Goal: Task Accomplishment & Management: Complete application form

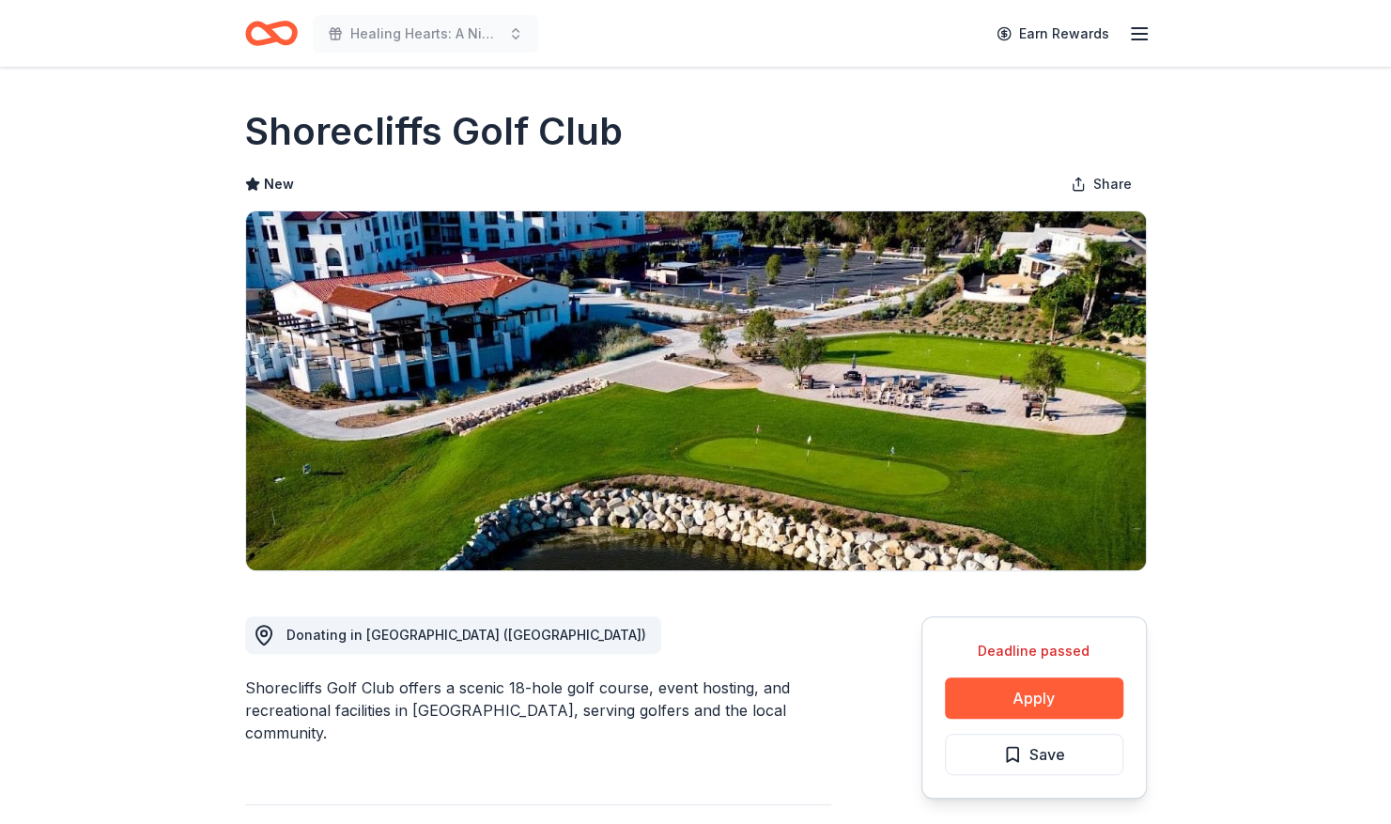
click at [281, 31] on icon "Home" at bounding box center [271, 33] width 53 height 44
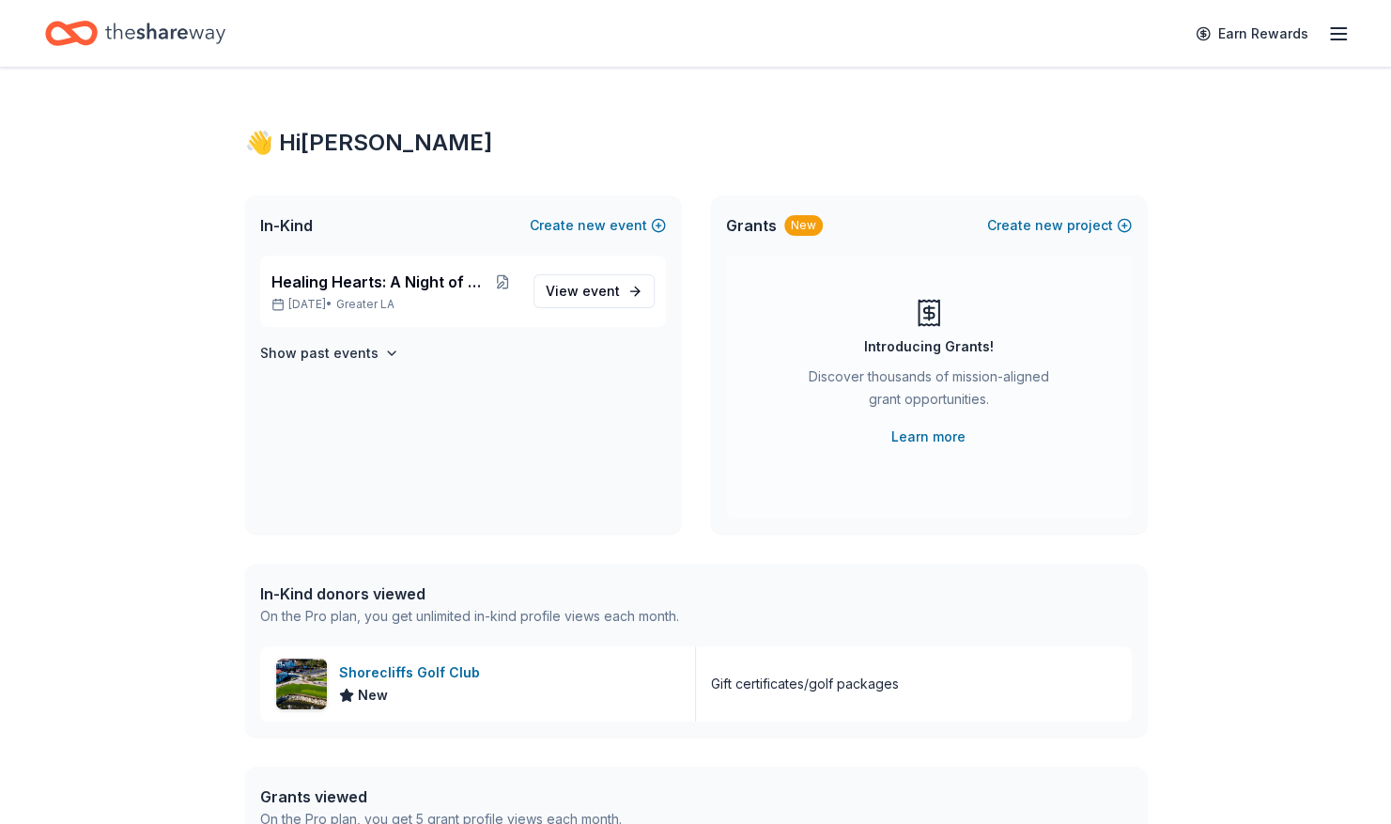
click at [281, 31] on div "Earn Rewards" at bounding box center [695, 33] width 1301 height 44
click at [445, 280] on span "Healing Hearts: A Night of Gratitude" at bounding box center [379, 281] width 217 height 23
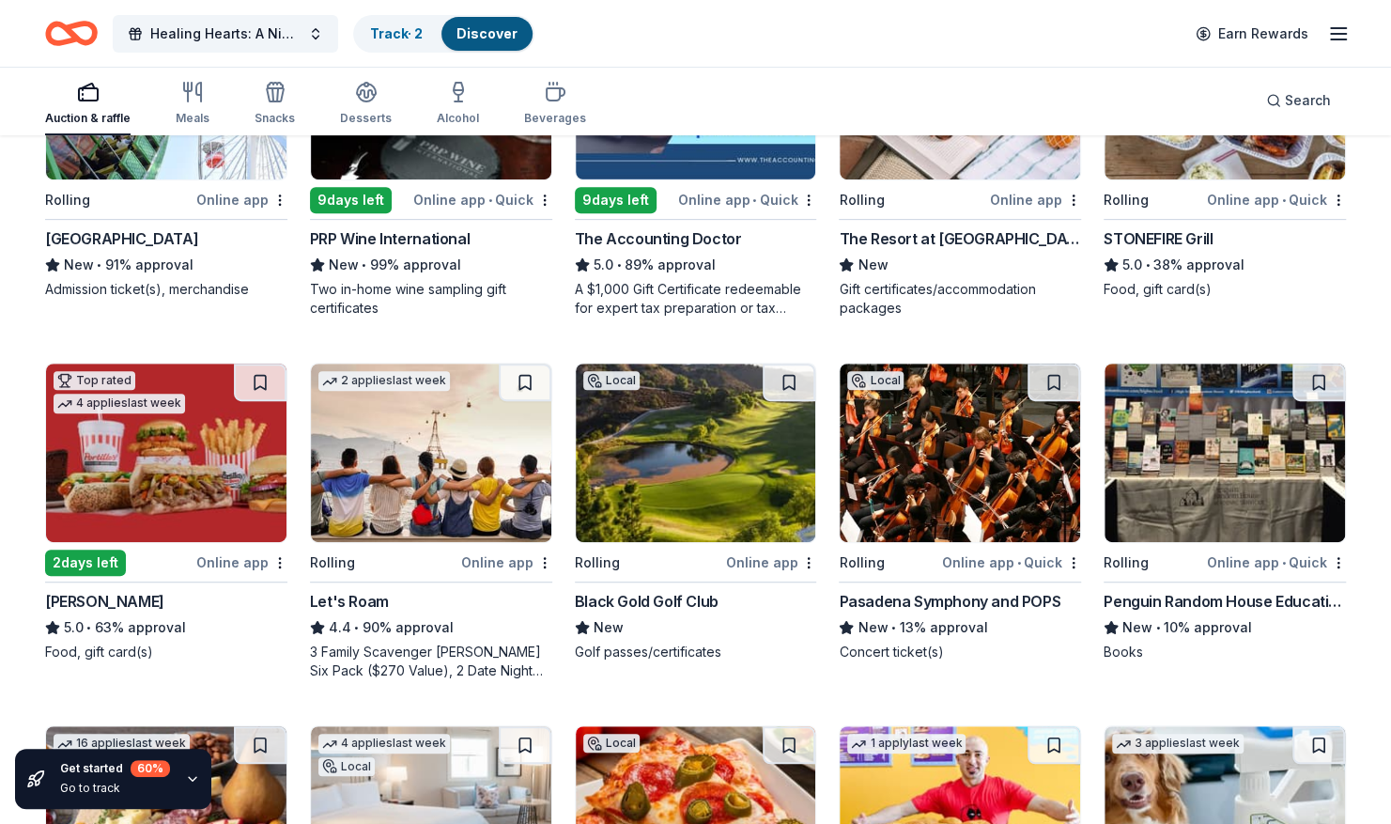
scroll to position [346, 0]
click at [717, 486] on img at bounding box center [696, 452] width 240 height 178
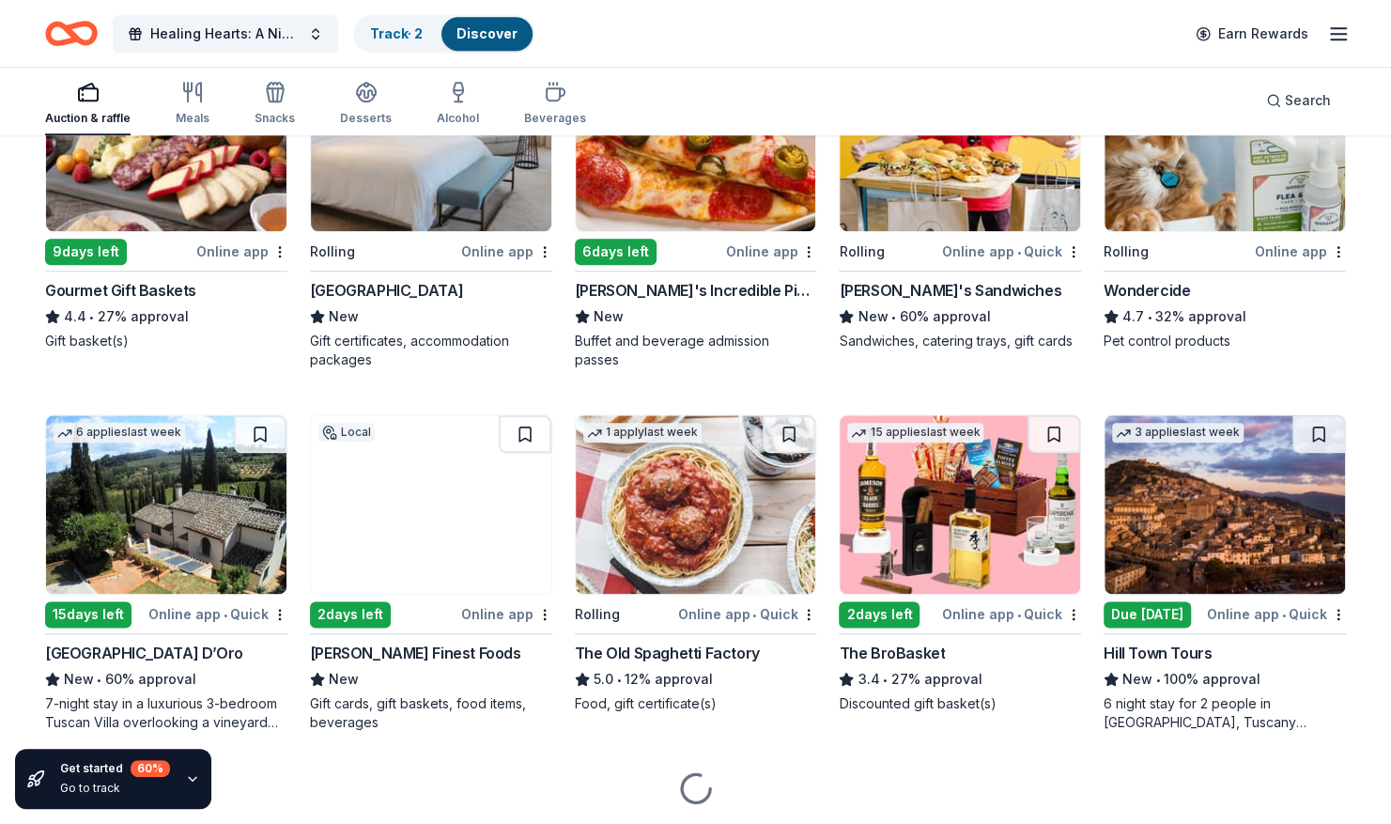
scroll to position [1020, 0]
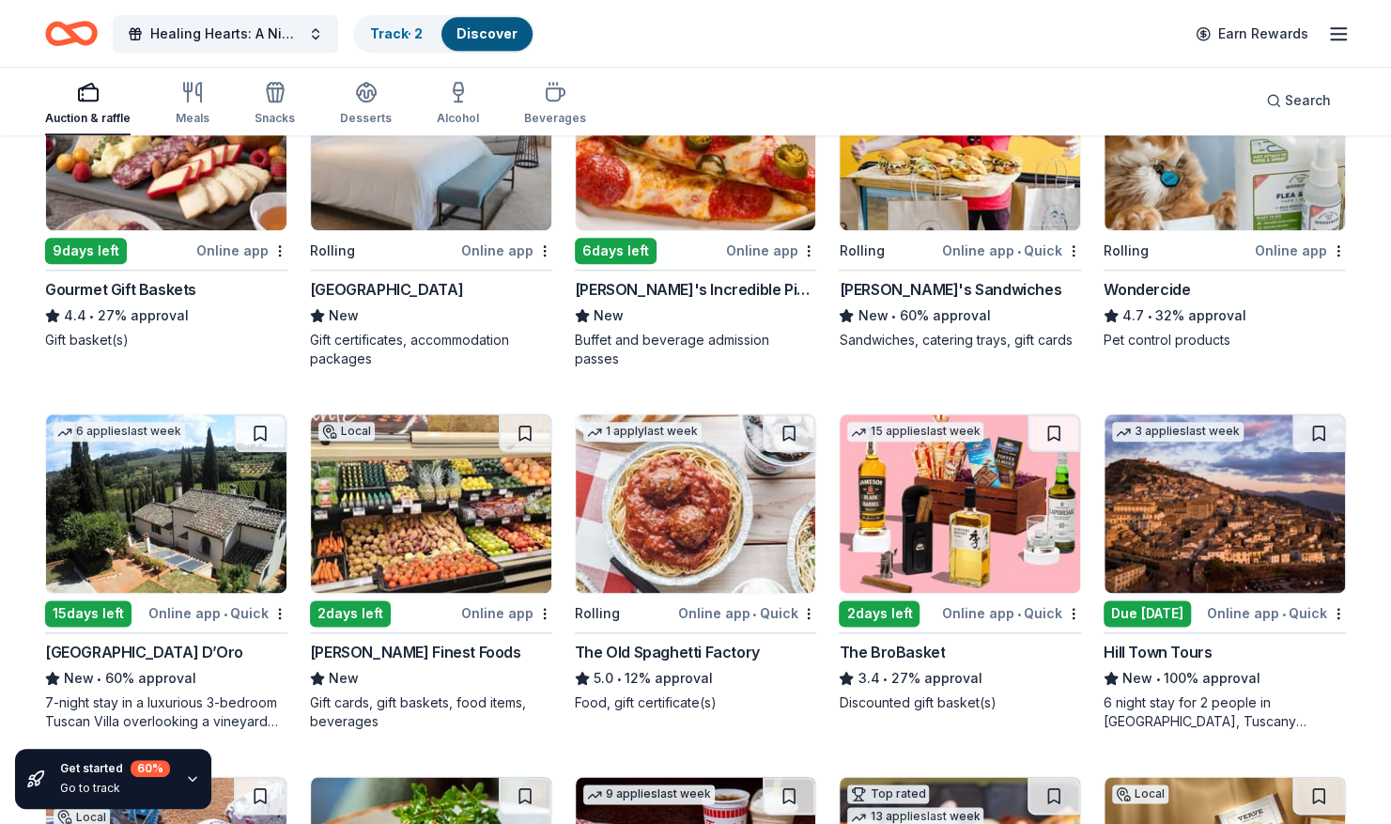
click at [991, 574] on img at bounding box center [959, 503] width 240 height 178
click at [722, 513] on img at bounding box center [696, 503] width 240 height 178
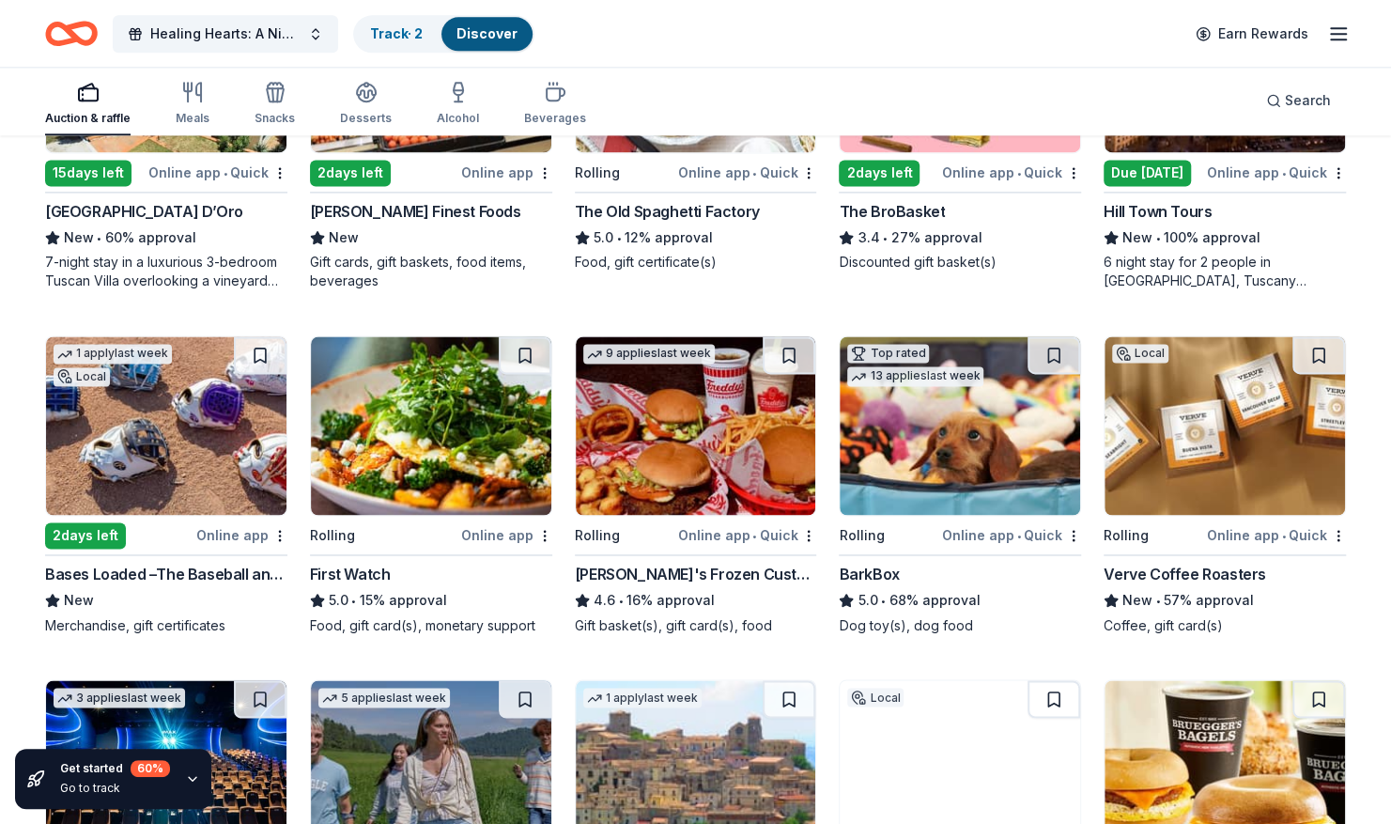
scroll to position [1466, 0]
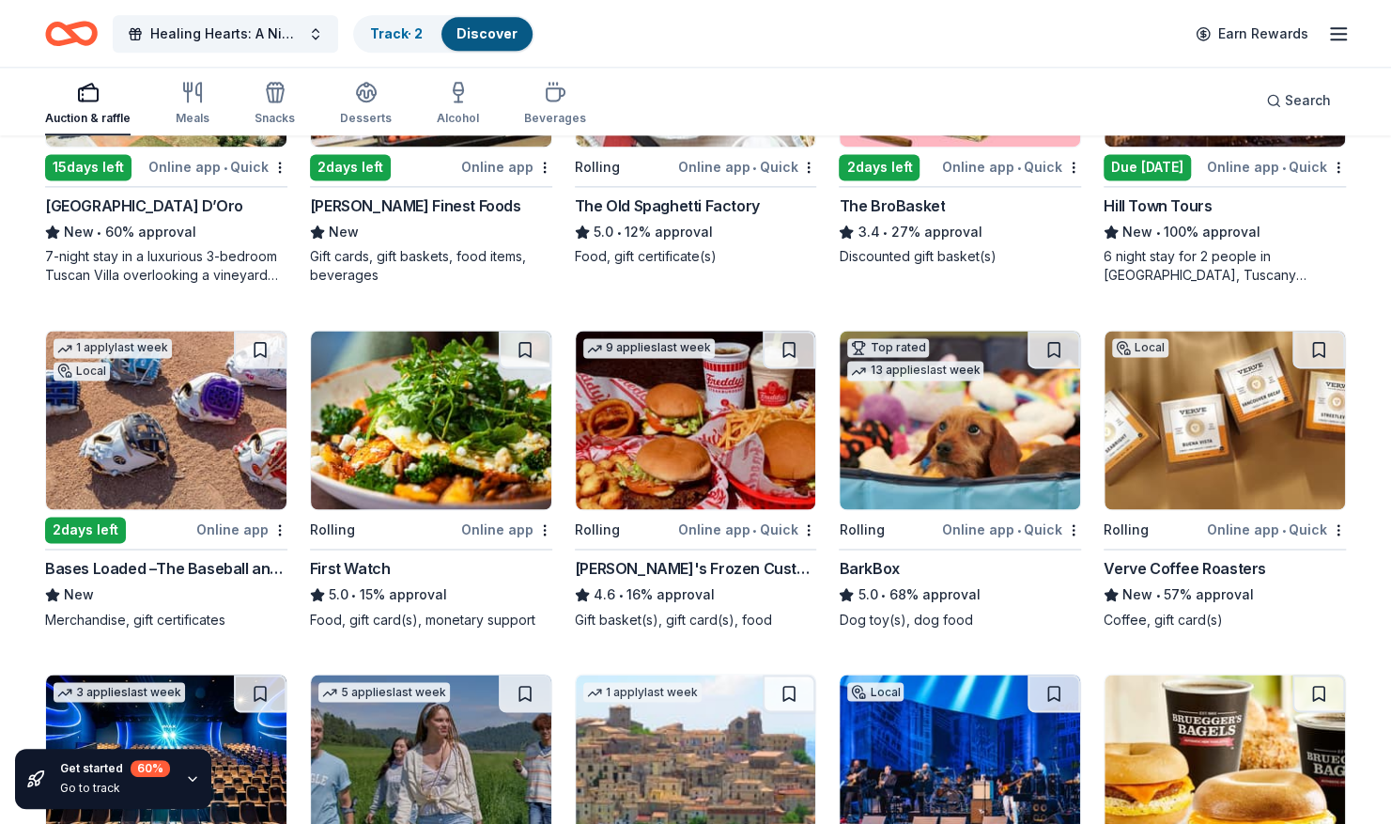
click at [158, 438] on img at bounding box center [166, 420] width 240 height 178
click at [1208, 439] on img at bounding box center [1224, 420] width 240 height 178
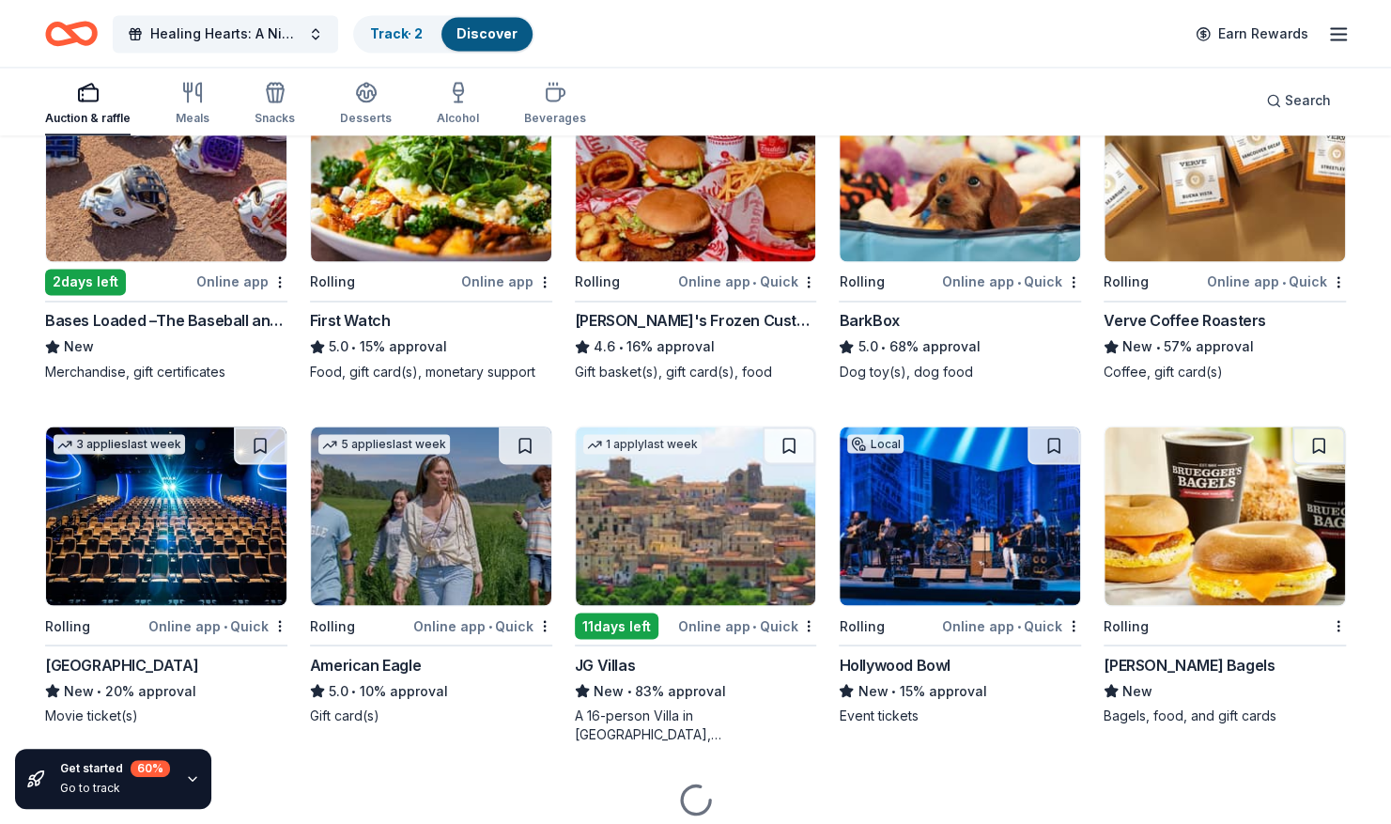
scroll to position [1780, 0]
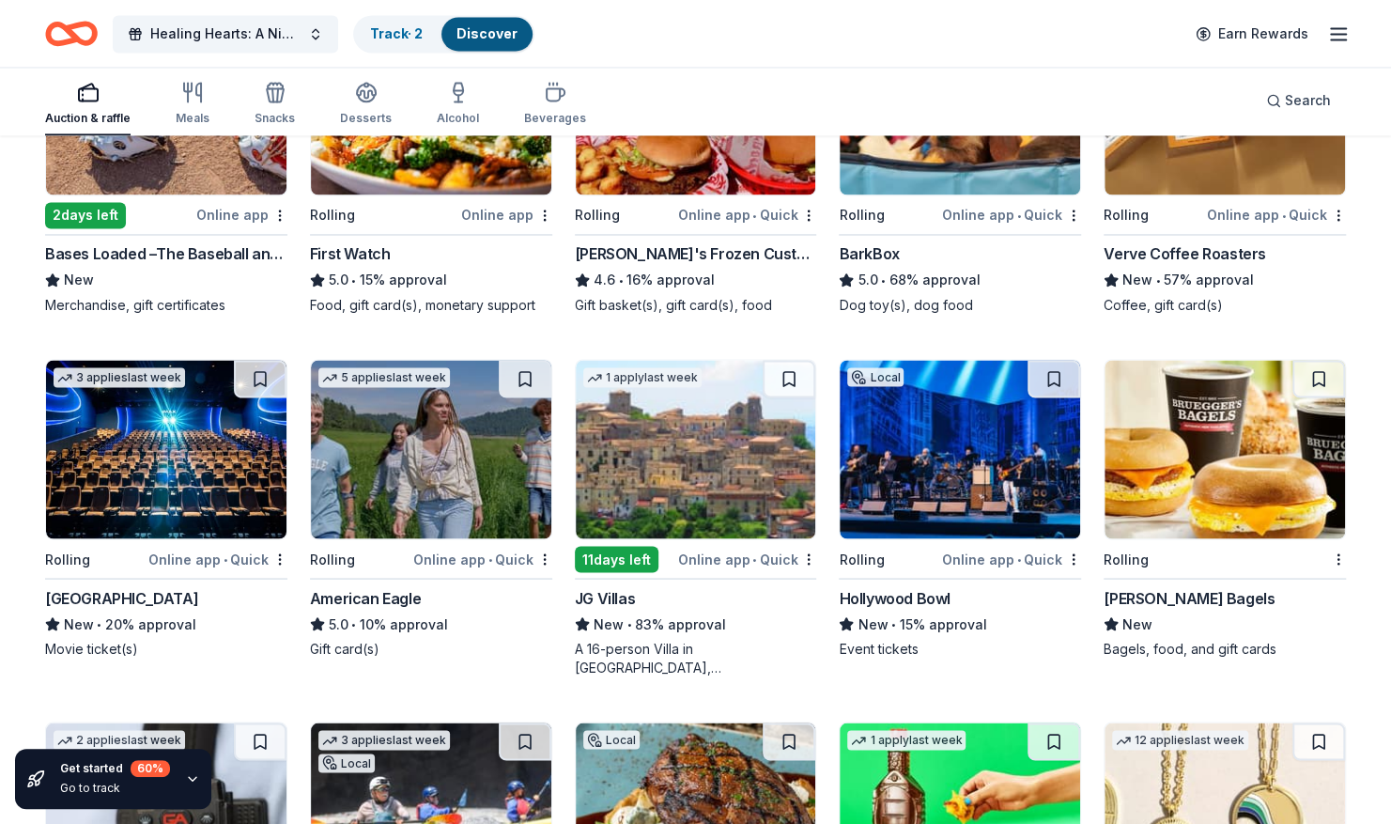
click at [208, 433] on img at bounding box center [166, 449] width 240 height 178
click at [447, 419] on img at bounding box center [431, 449] width 240 height 178
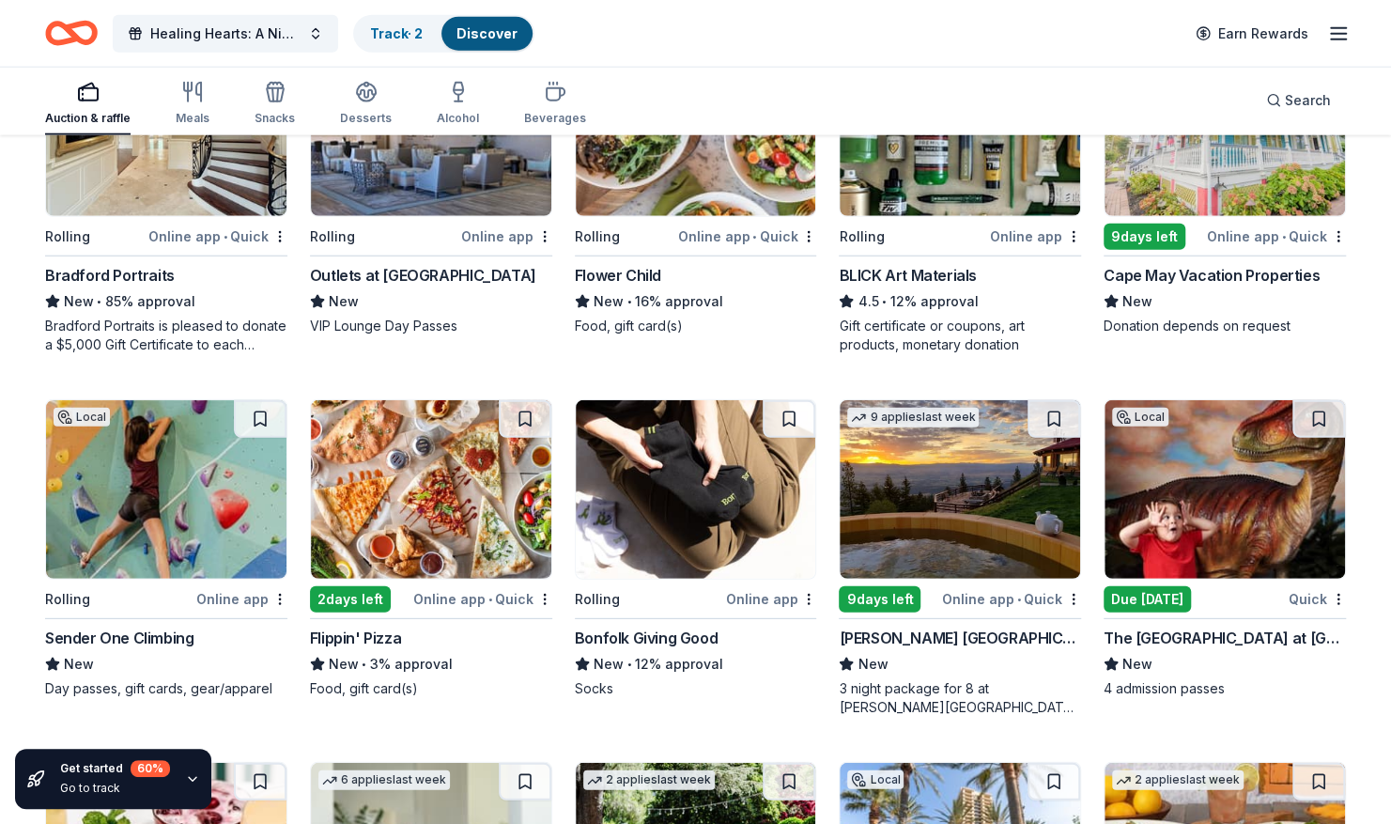
scroll to position [2828, 0]
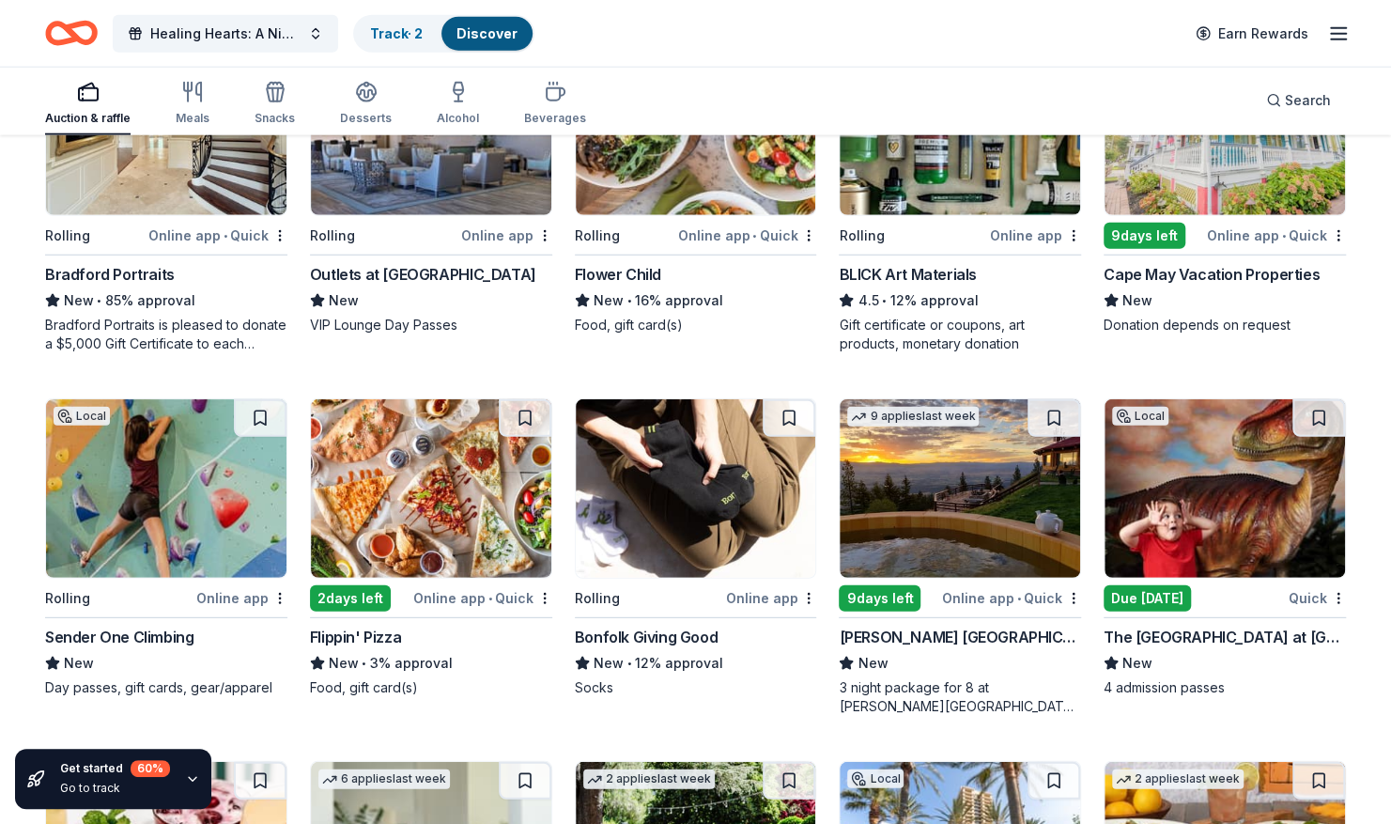
click at [202, 492] on img at bounding box center [166, 488] width 240 height 178
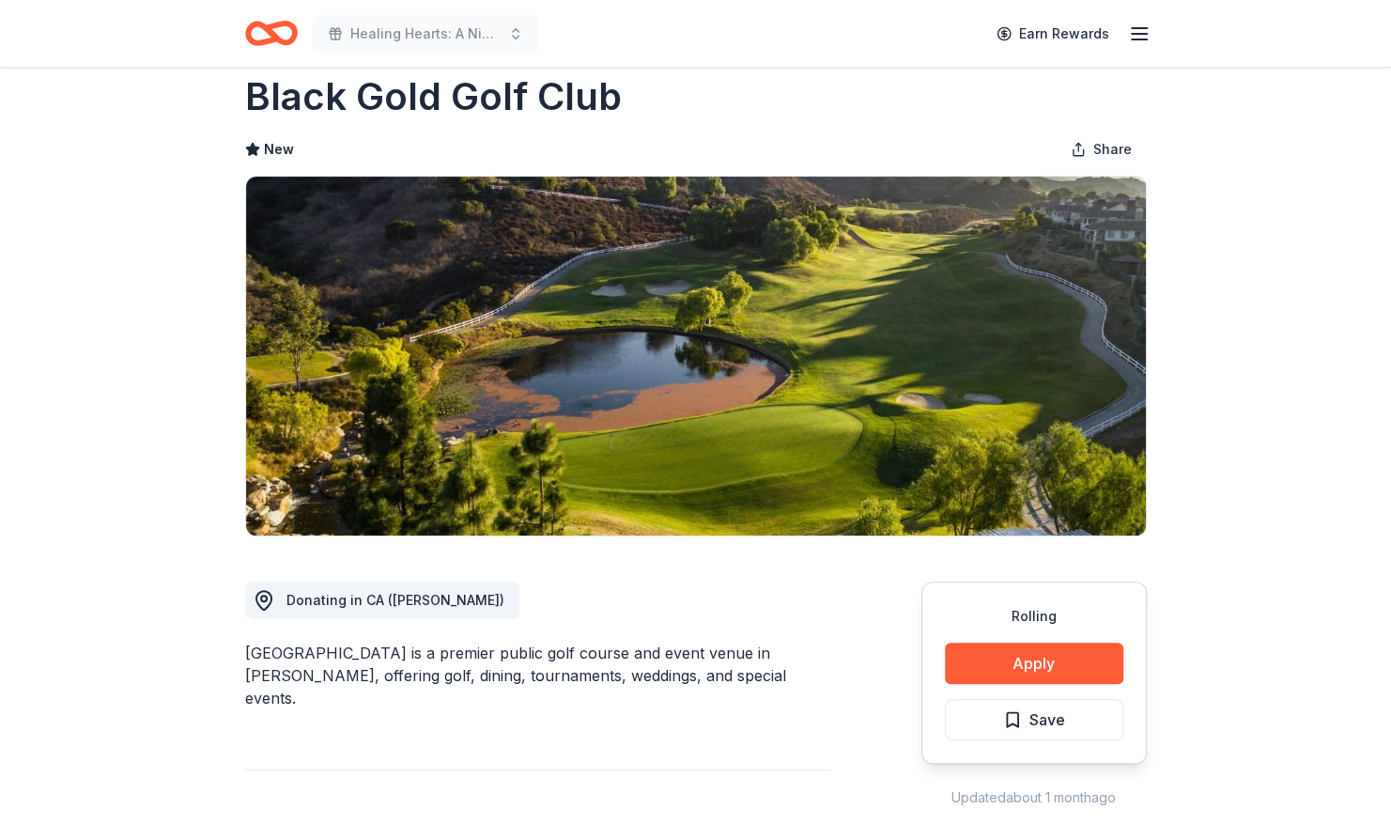
scroll to position [36, 0]
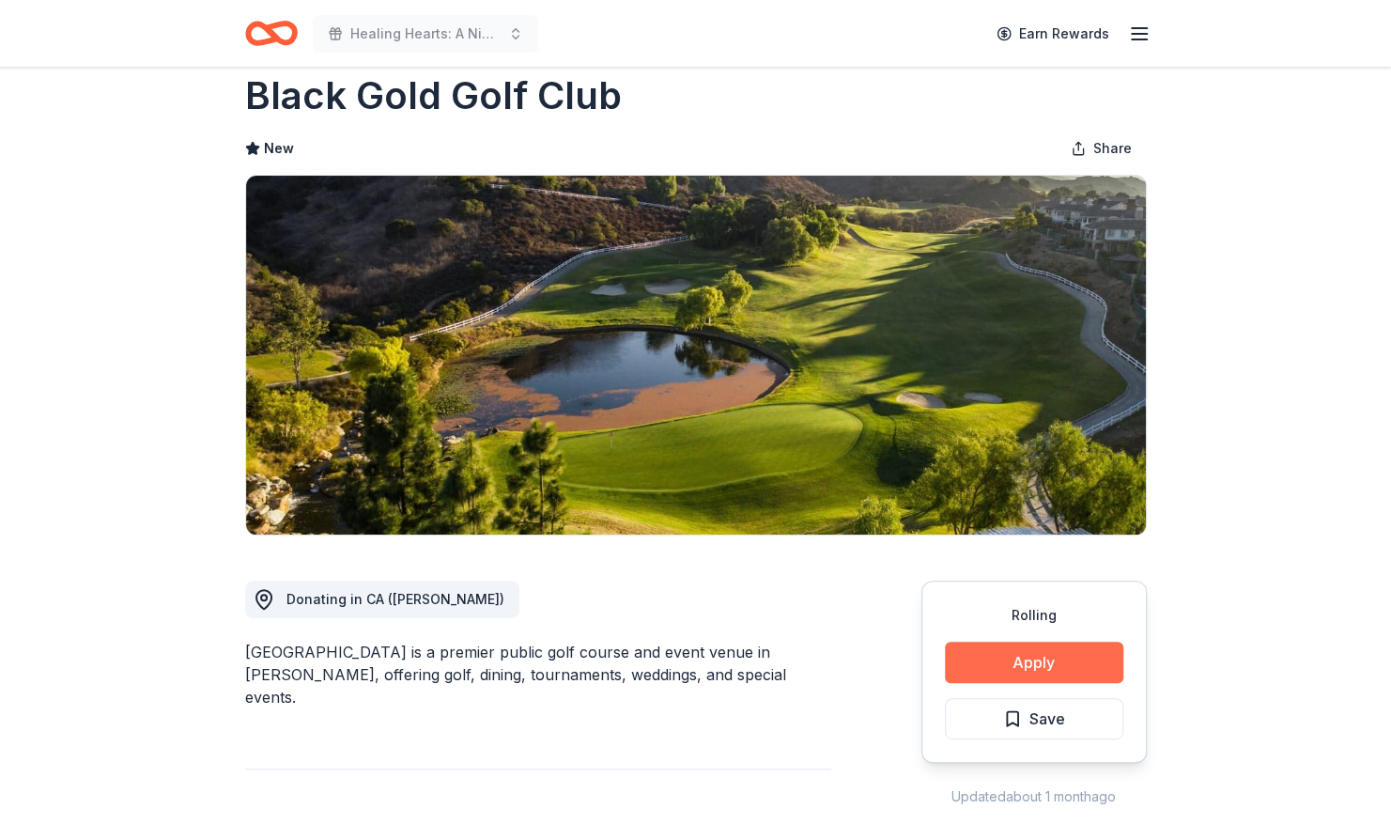
click at [1019, 659] on button "Apply" at bounding box center [1034, 661] width 178 height 41
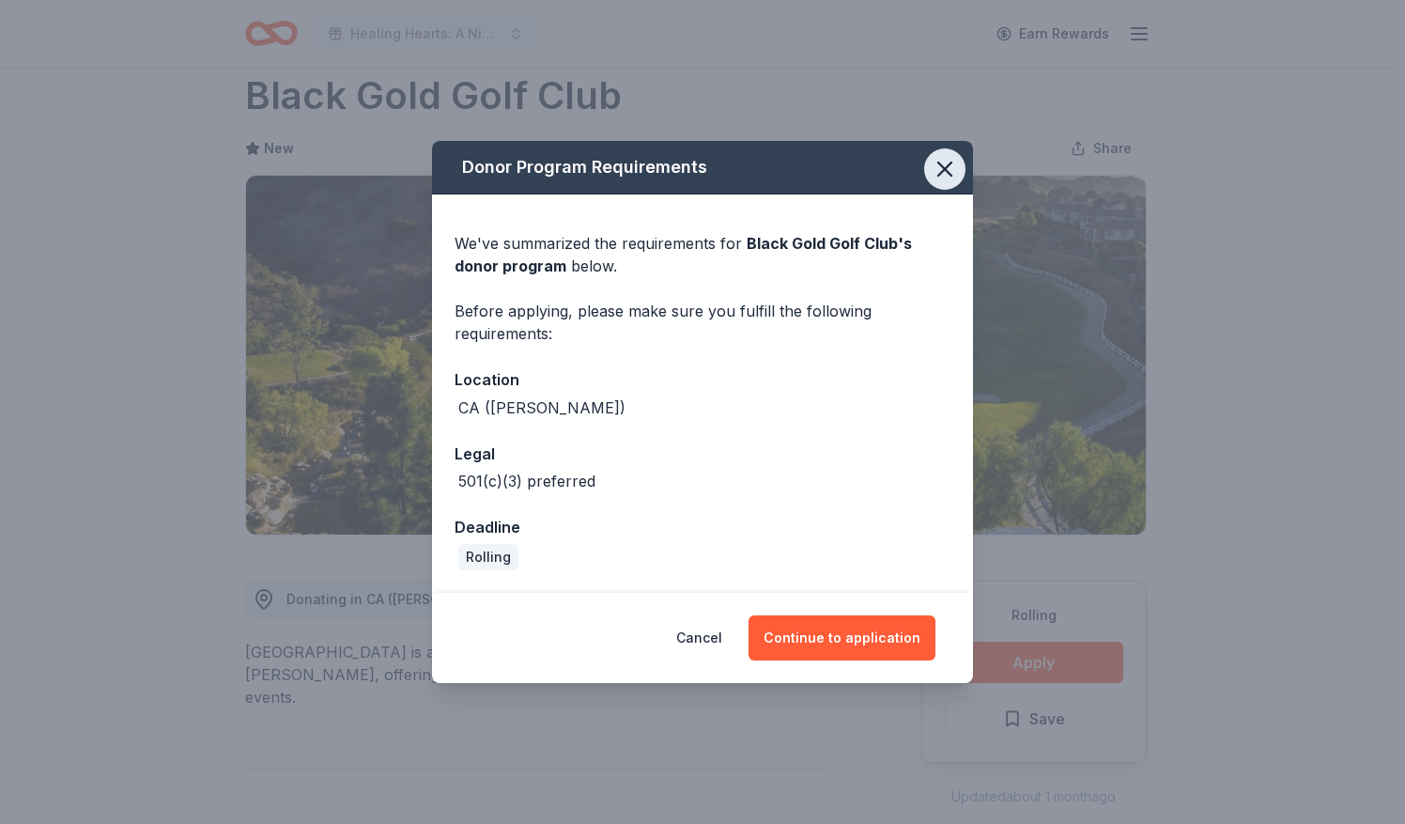
click at [951, 167] on icon "button" at bounding box center [944, 169] width 26 height 26
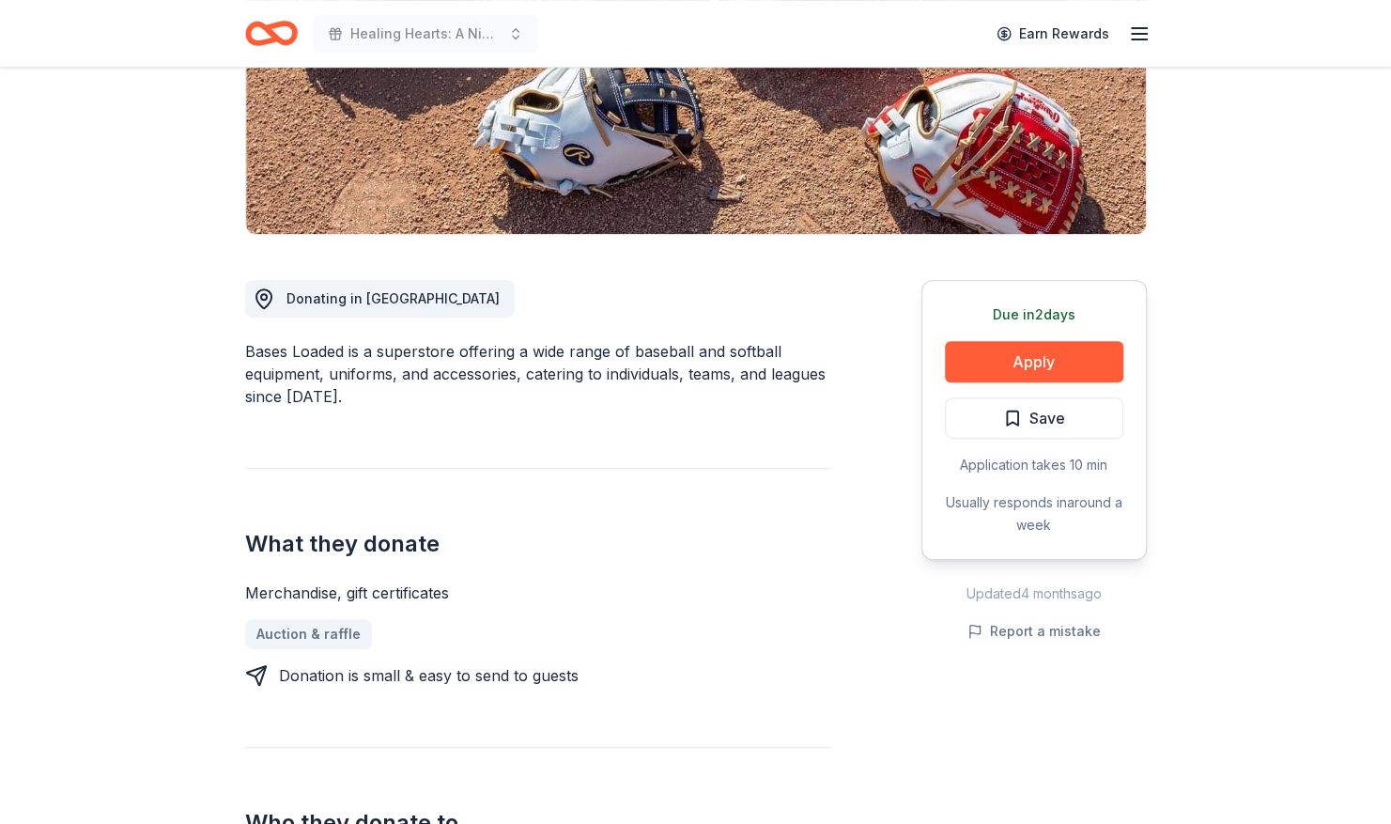
scroll to position [391, 0]
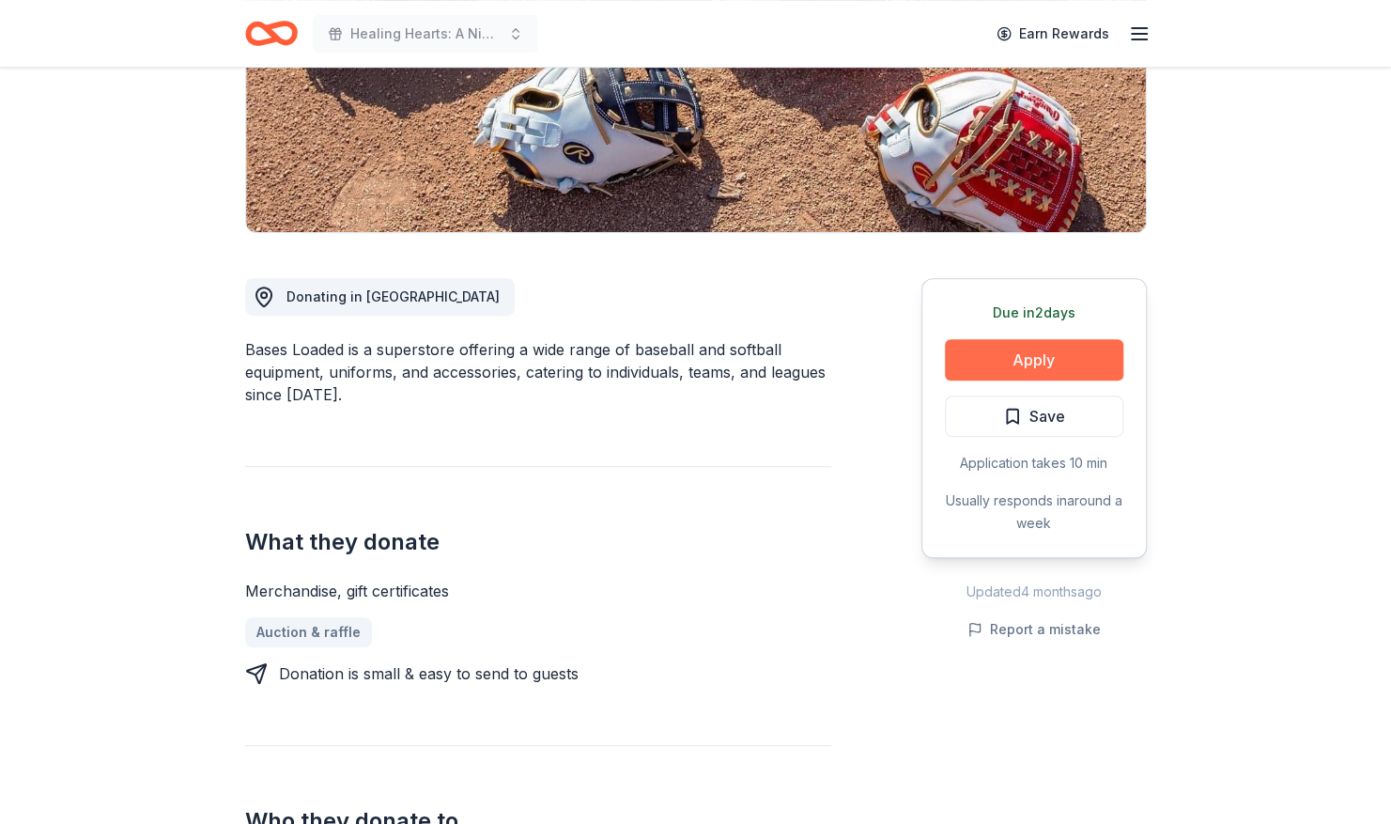
click at [1050, 359] on button "Apply" at bounding box center [1034, 359] width 178 height 41
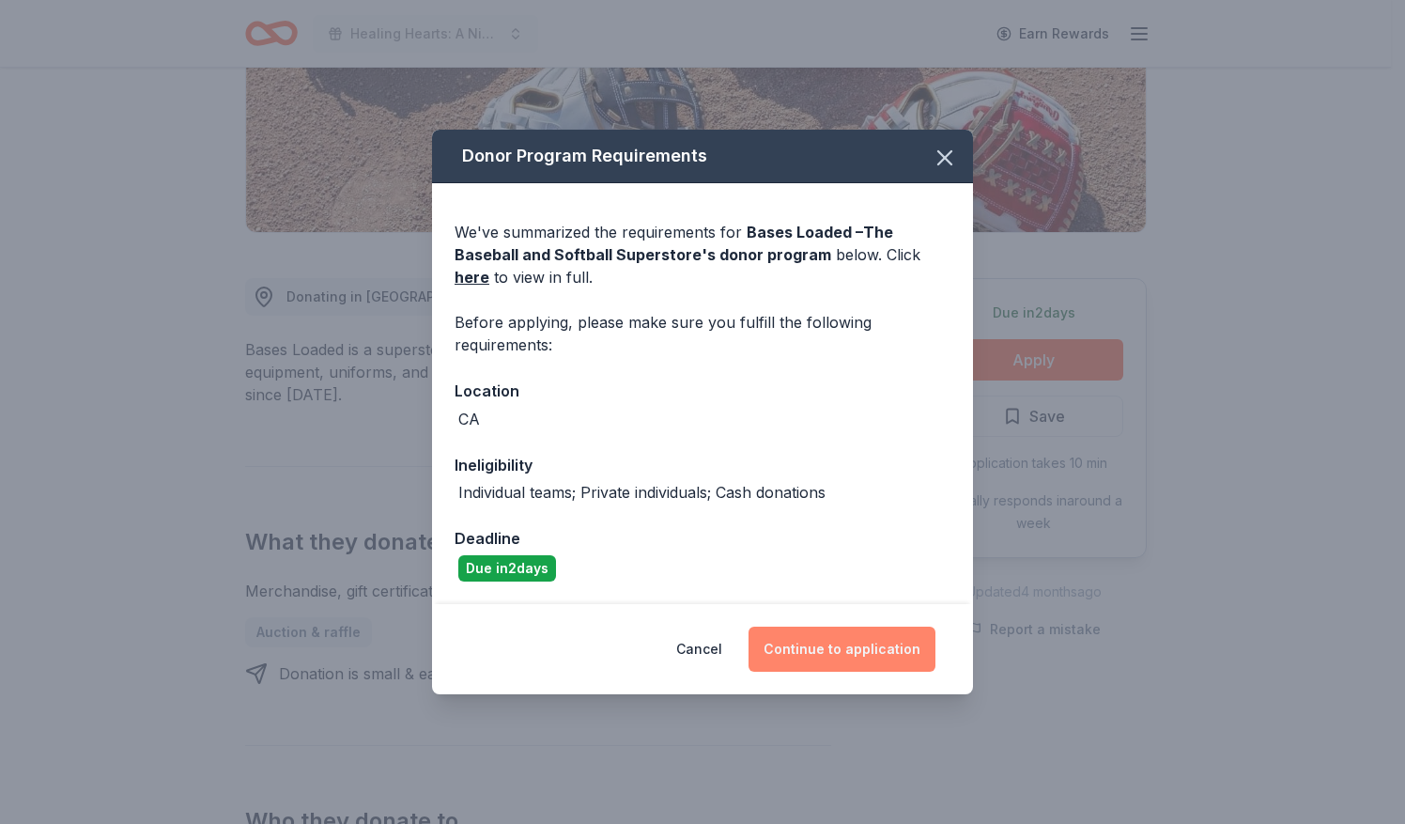
click at [836, 639] on button "Continue to application" at bounding box center [841, 648] width 187 height 45
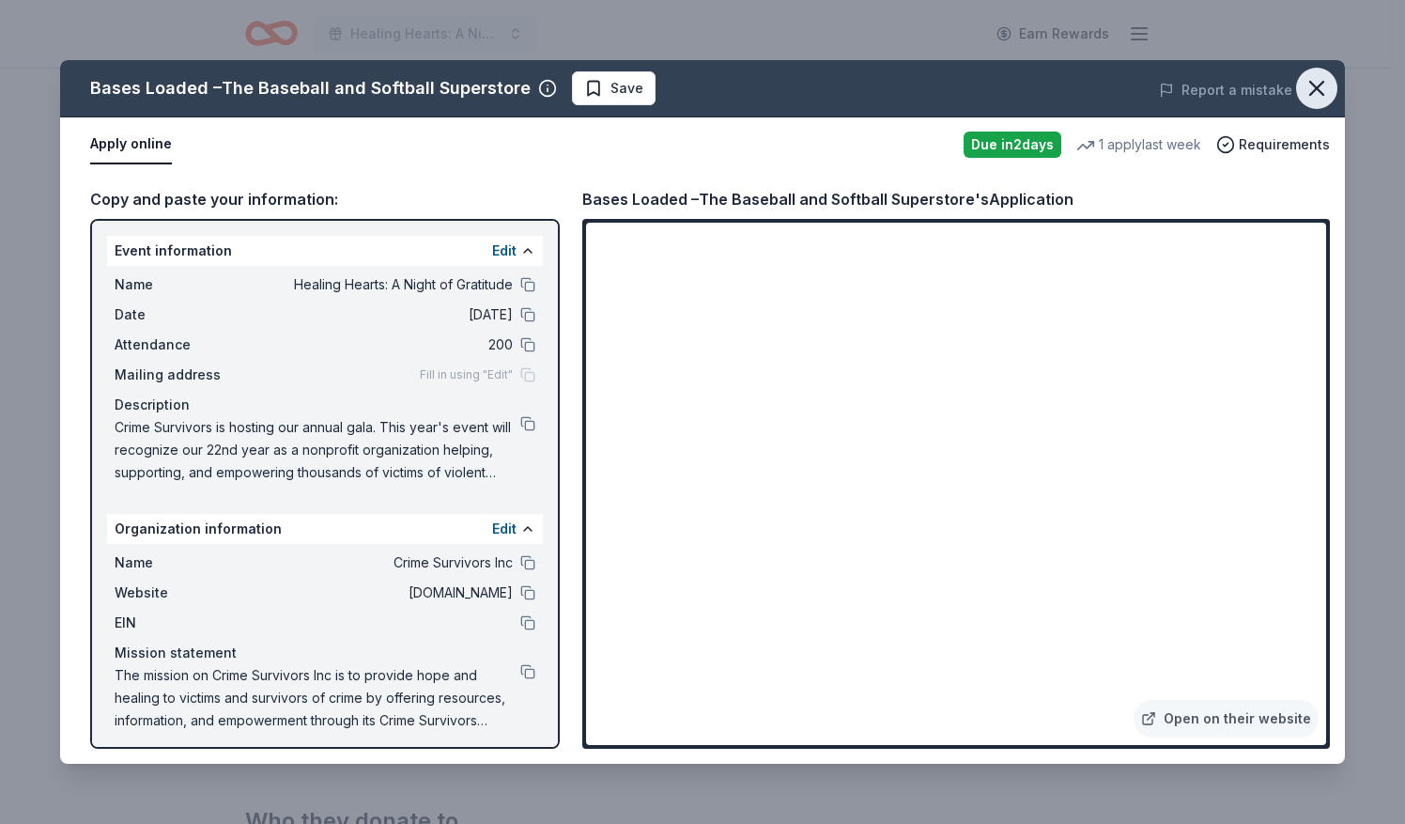
click at [1316, 86] on icon "button" at bounding box center [1316, 88] width 13 height 13
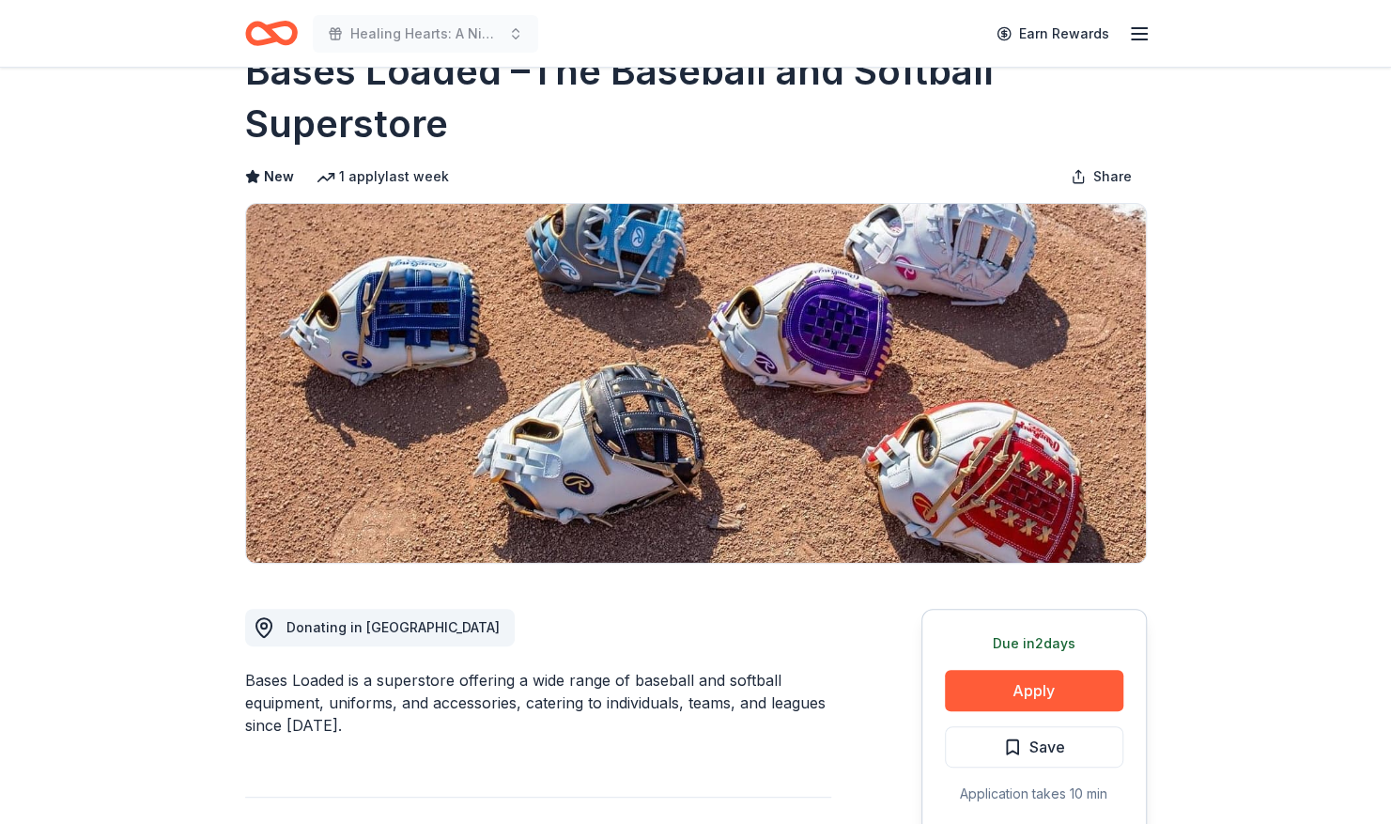
scroll to position [0, 0]
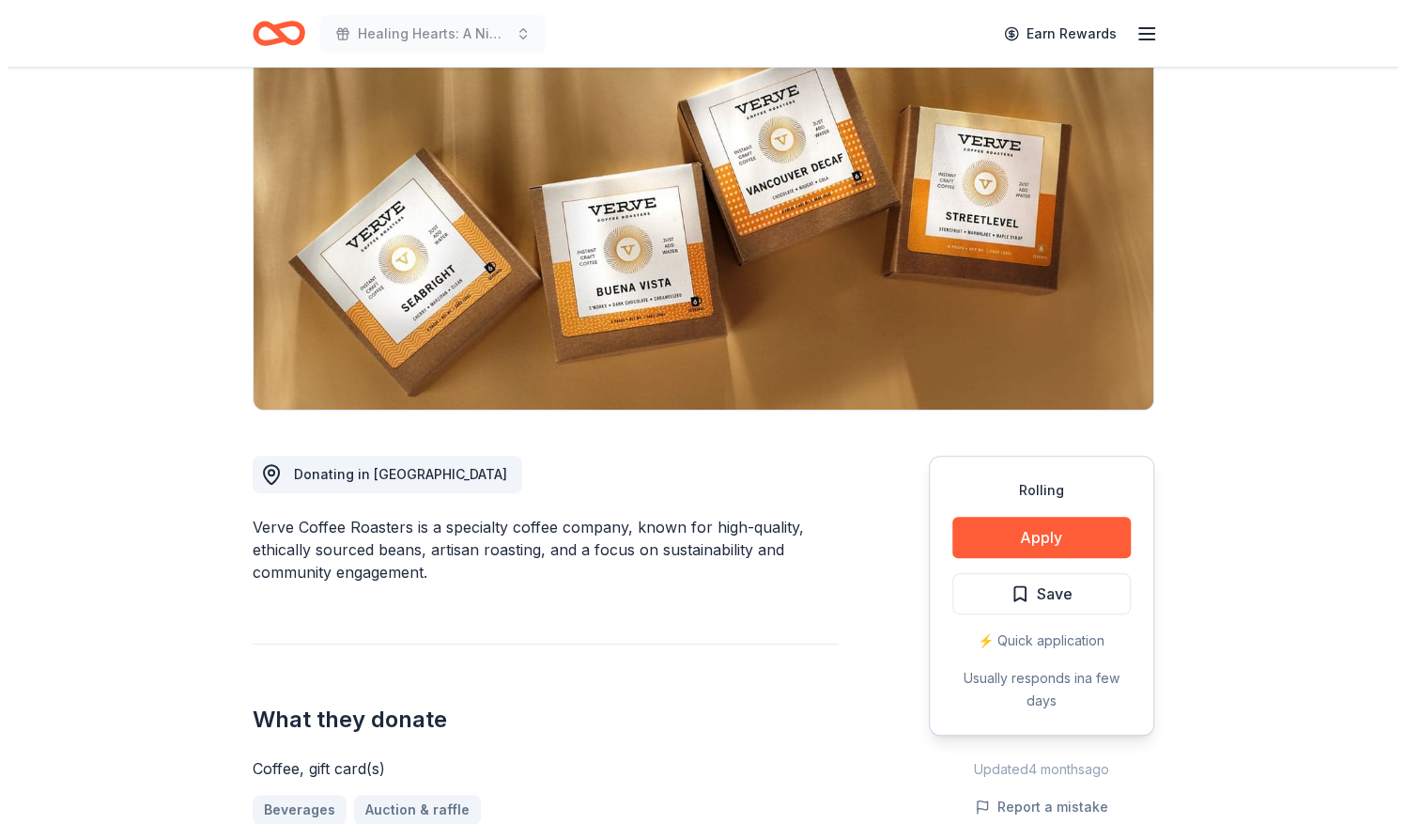
scroll to position [162, 0]
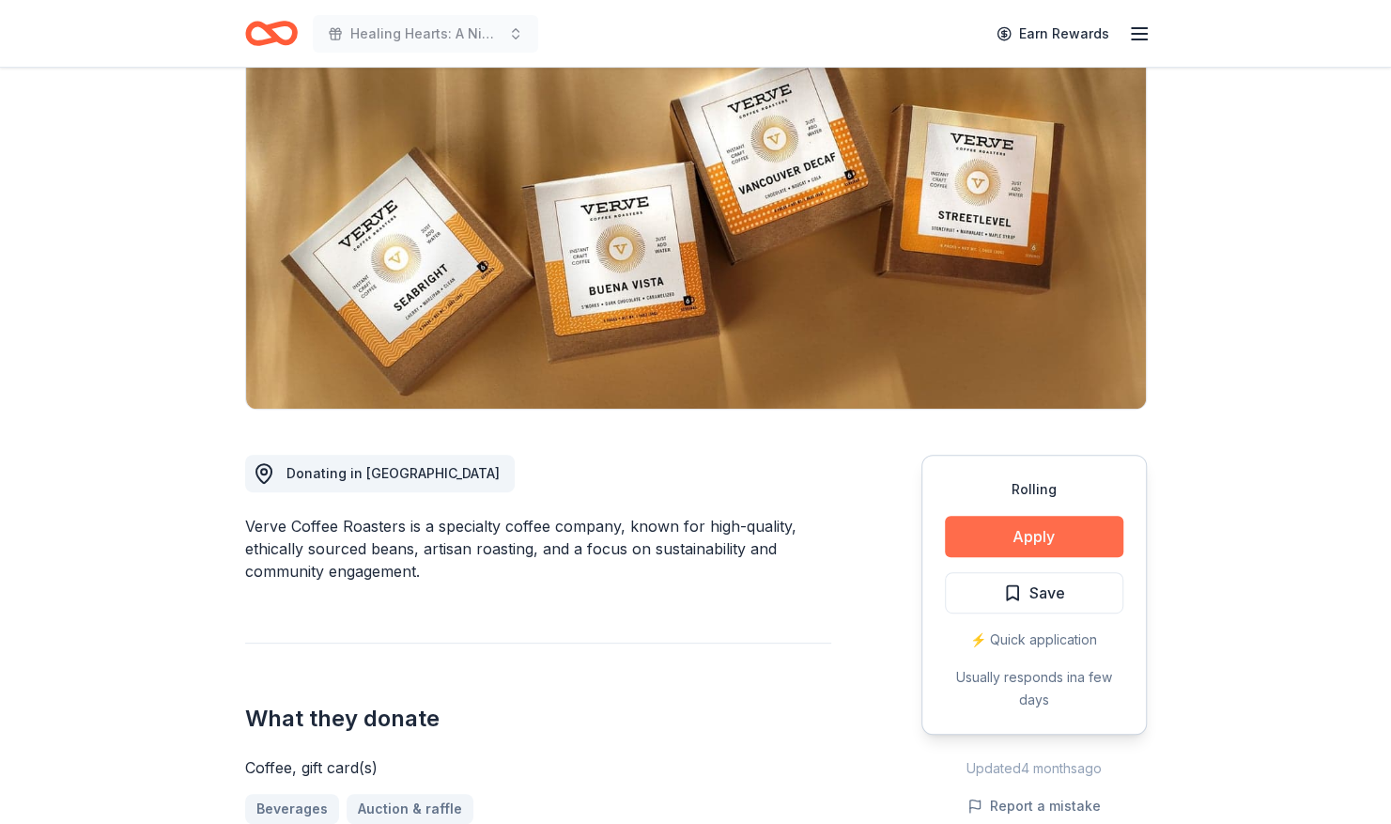
click at [1059, 531] on button "Apply" at bounding box center [1034, 536] width 178 height 41
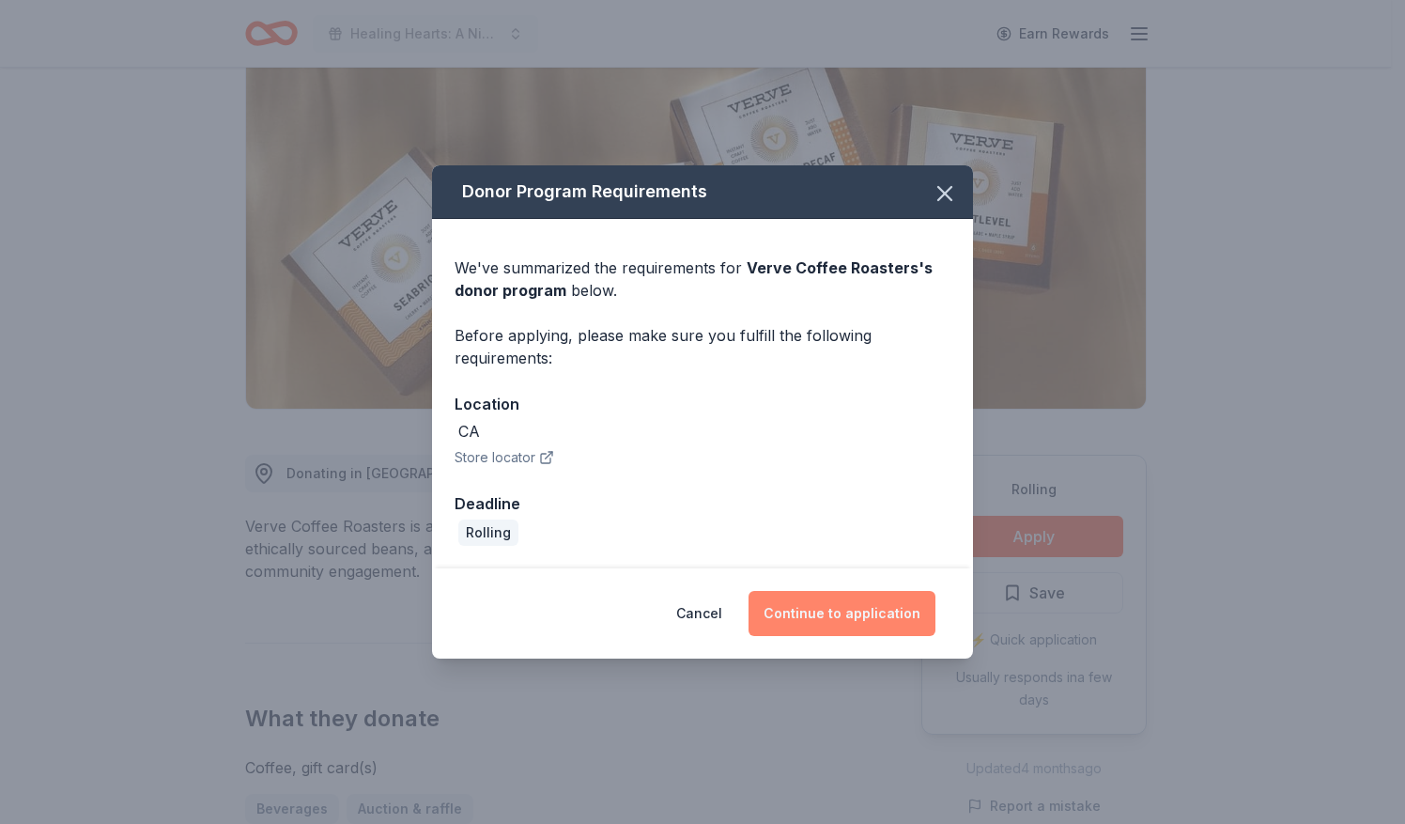
click at [821, 621] on button "Continue to application" at bounding box center [841, 613] width 187 height 45
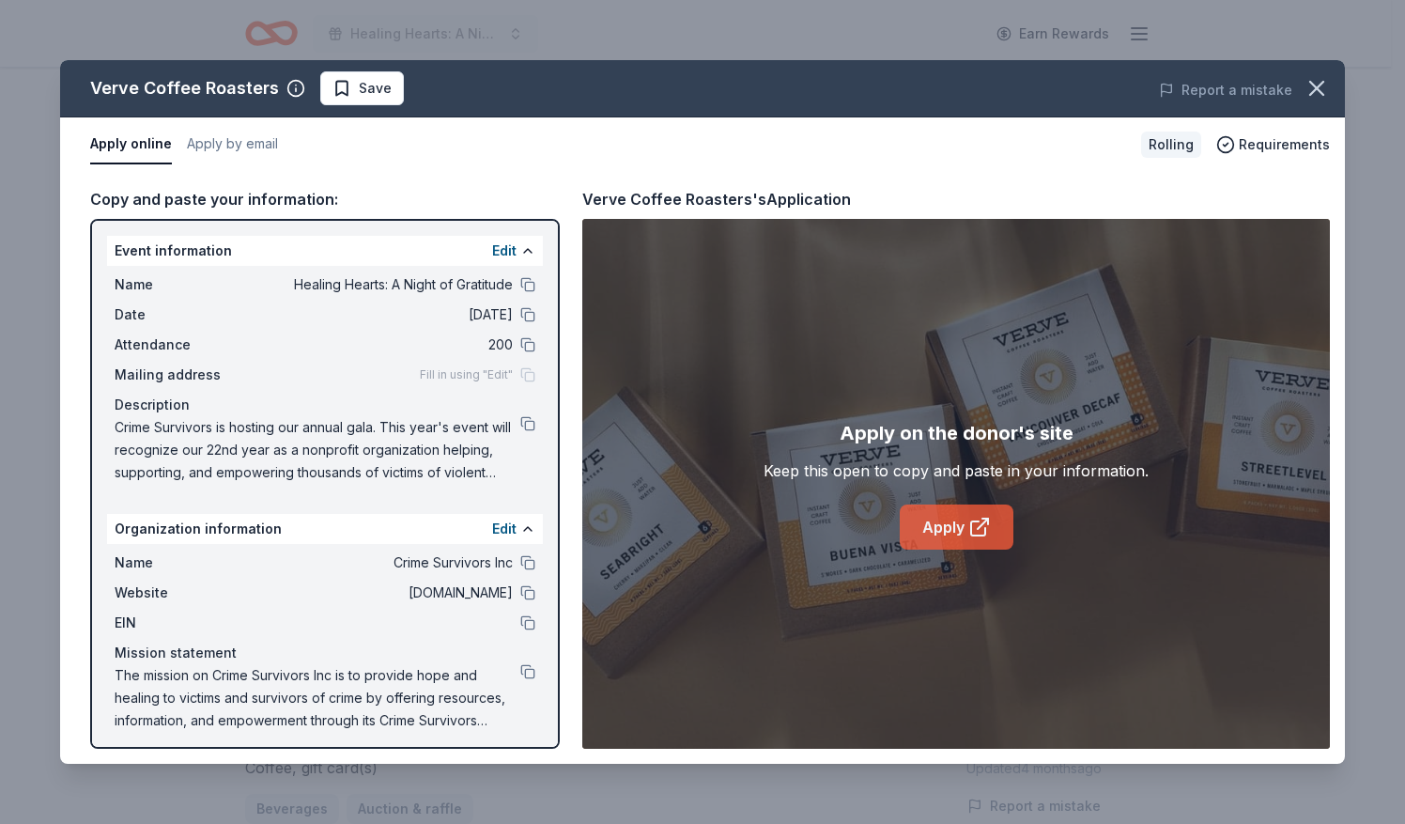
click at [958, 516] on link "Apply" at bounding box center [957, 526] width 114 height 45
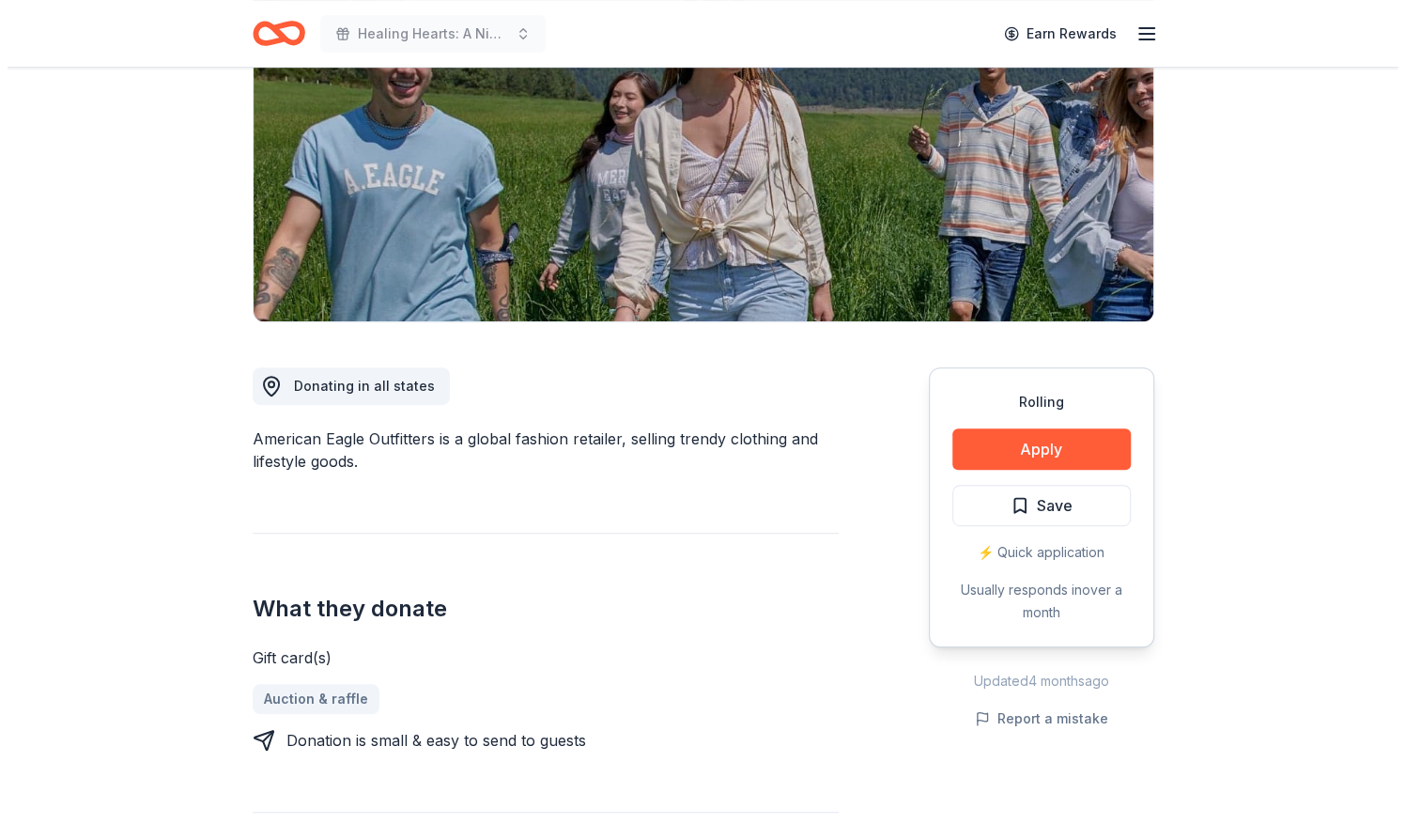
scroll to position [250, 0]
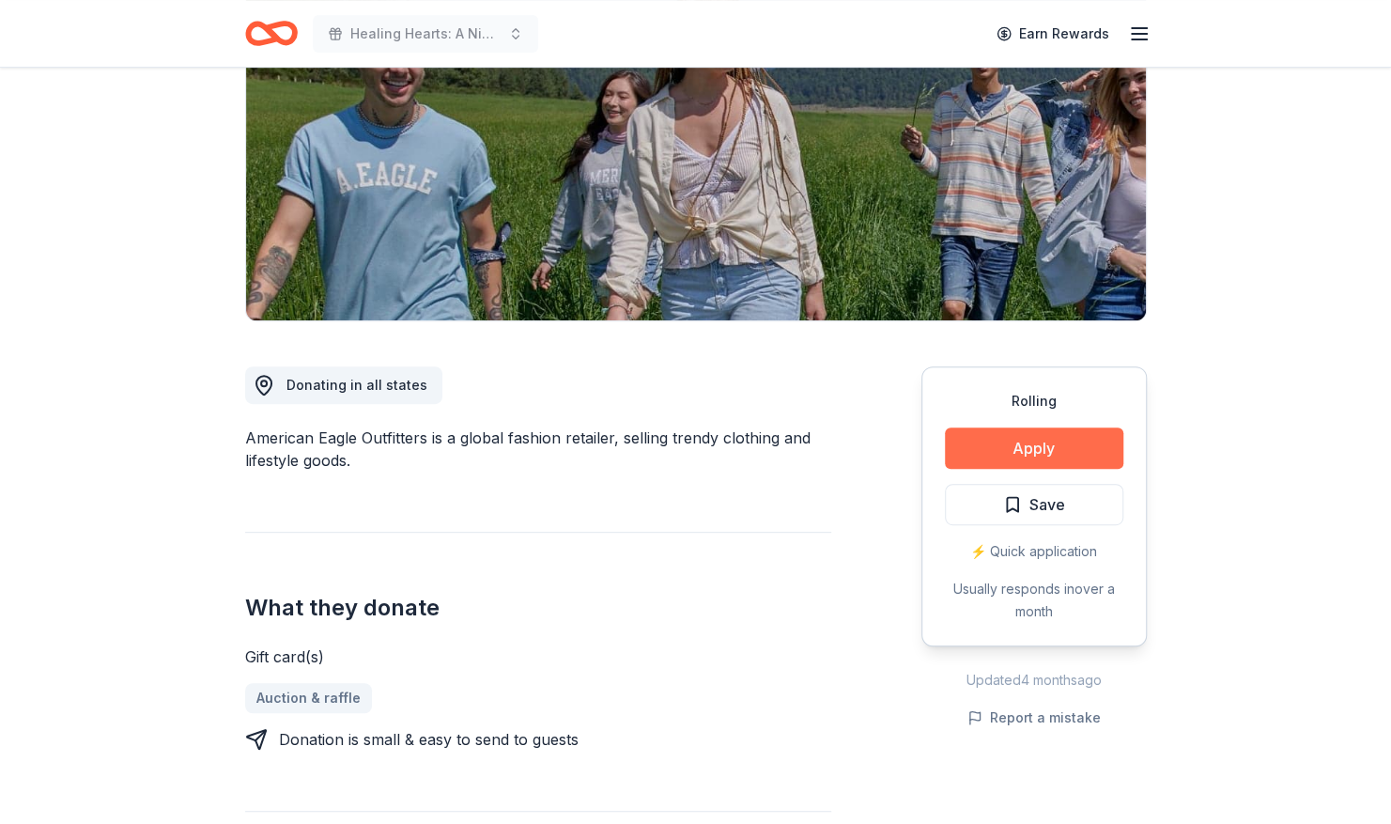
click at [1084, 451] on button "Apply" at bounding box center [1034, 447] width 178 height 41
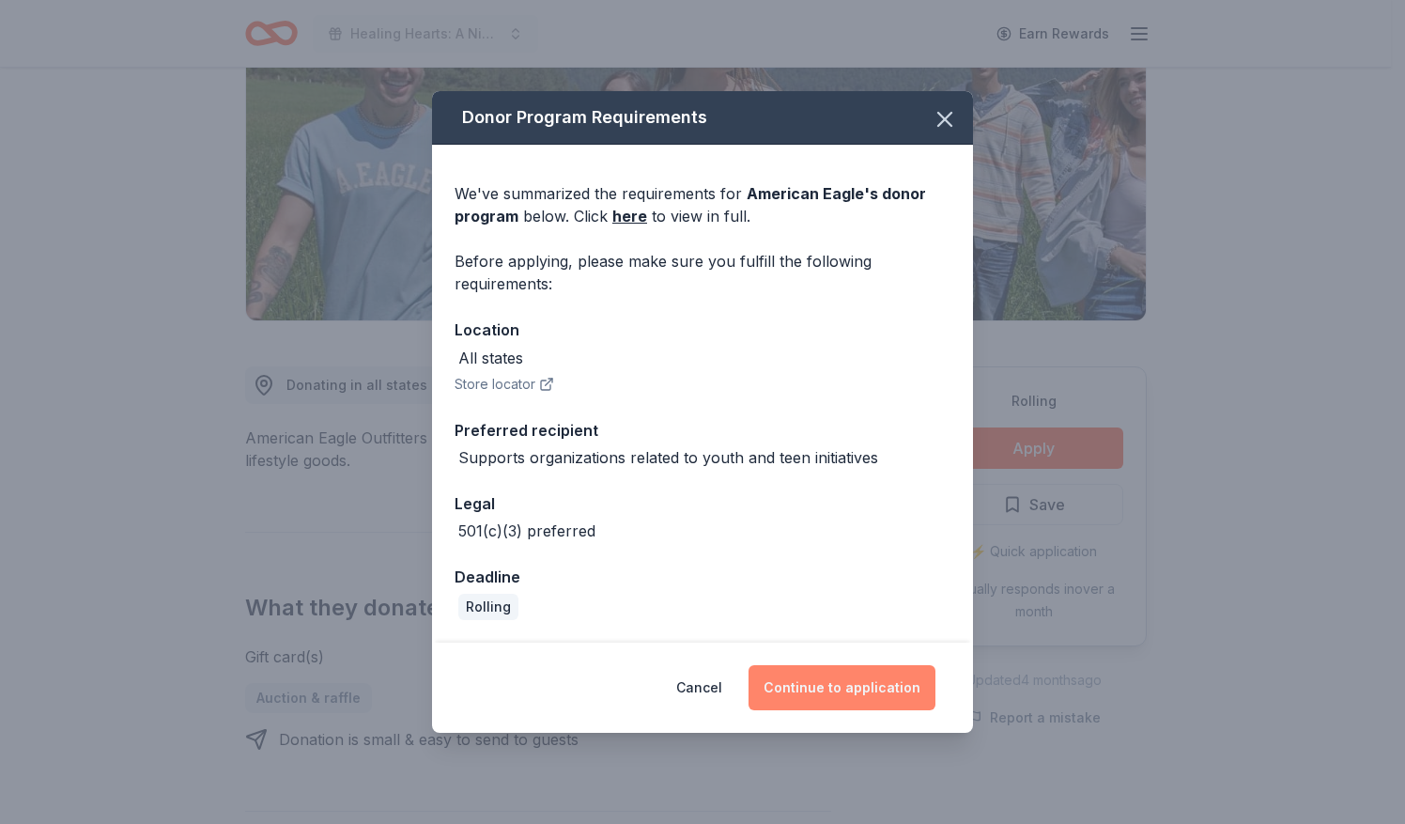
click at [836, 695] on button "Continue to application" at bounding box center [841, 687] width 187 height 45
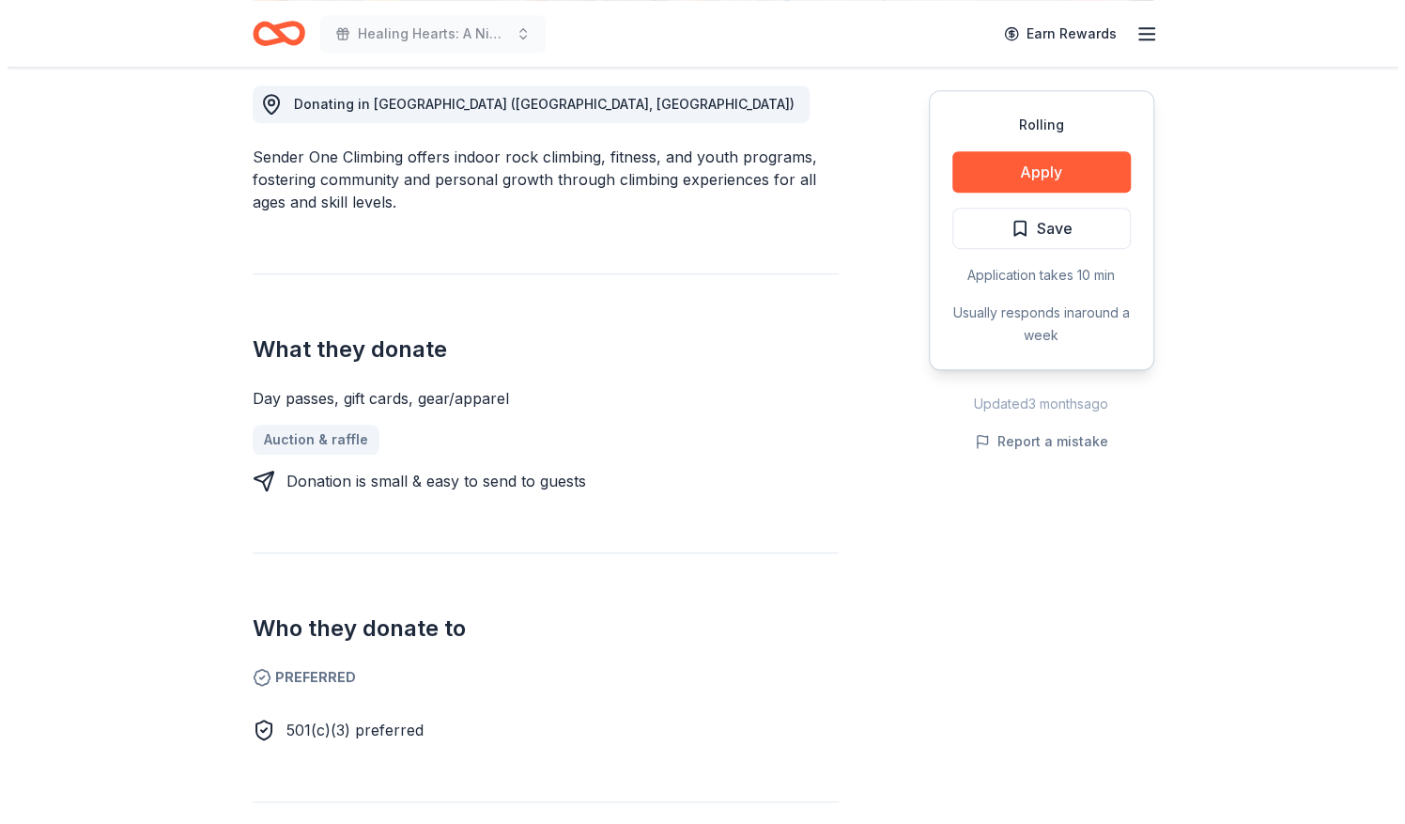
scroll to position [499, 0]
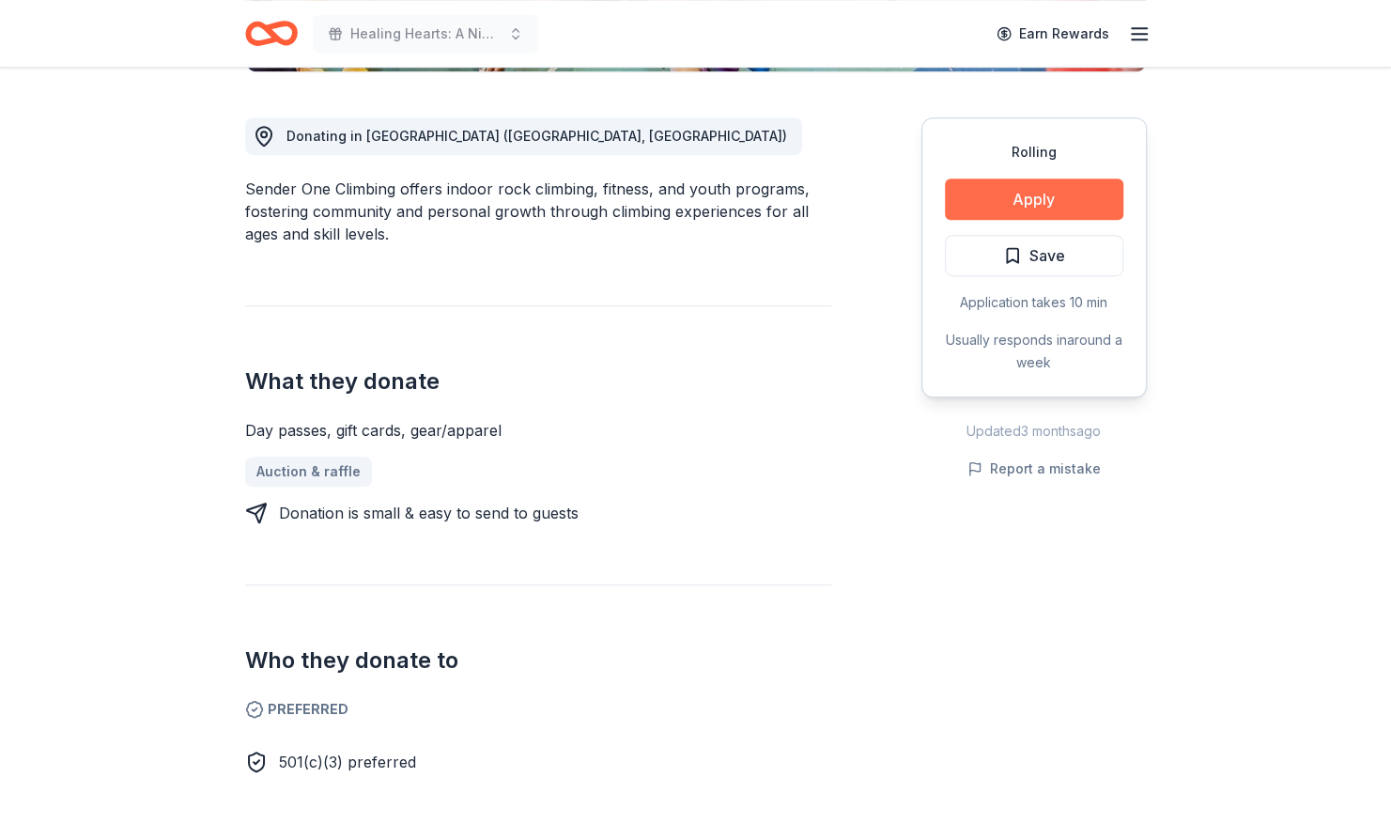
click at [1064, 192] on button "Apply" at bounding box center [1034, 198] width 178 height 41
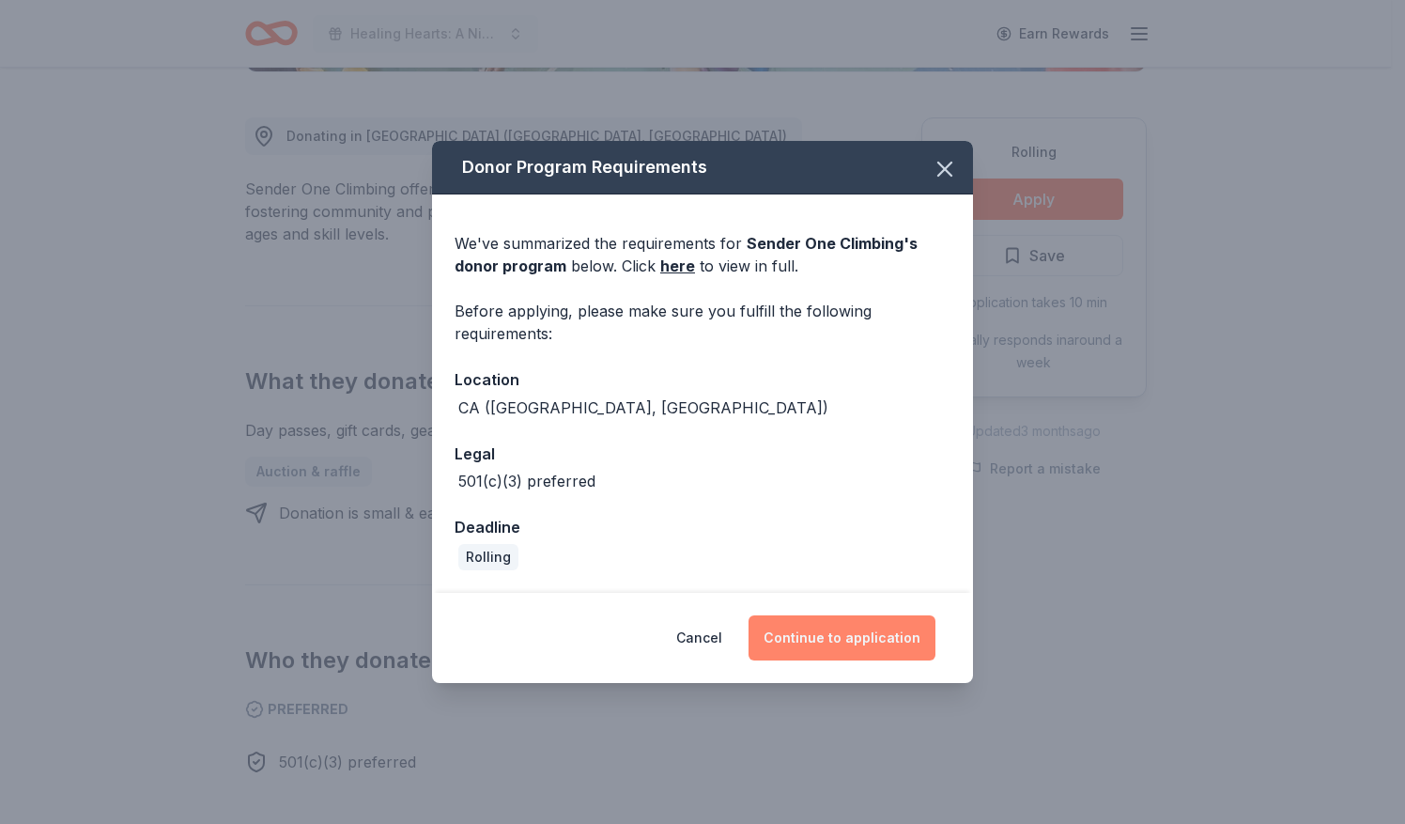
click at [828, 633] on button "Continue to application" at bounding box center [841, 637] width 187 height 45
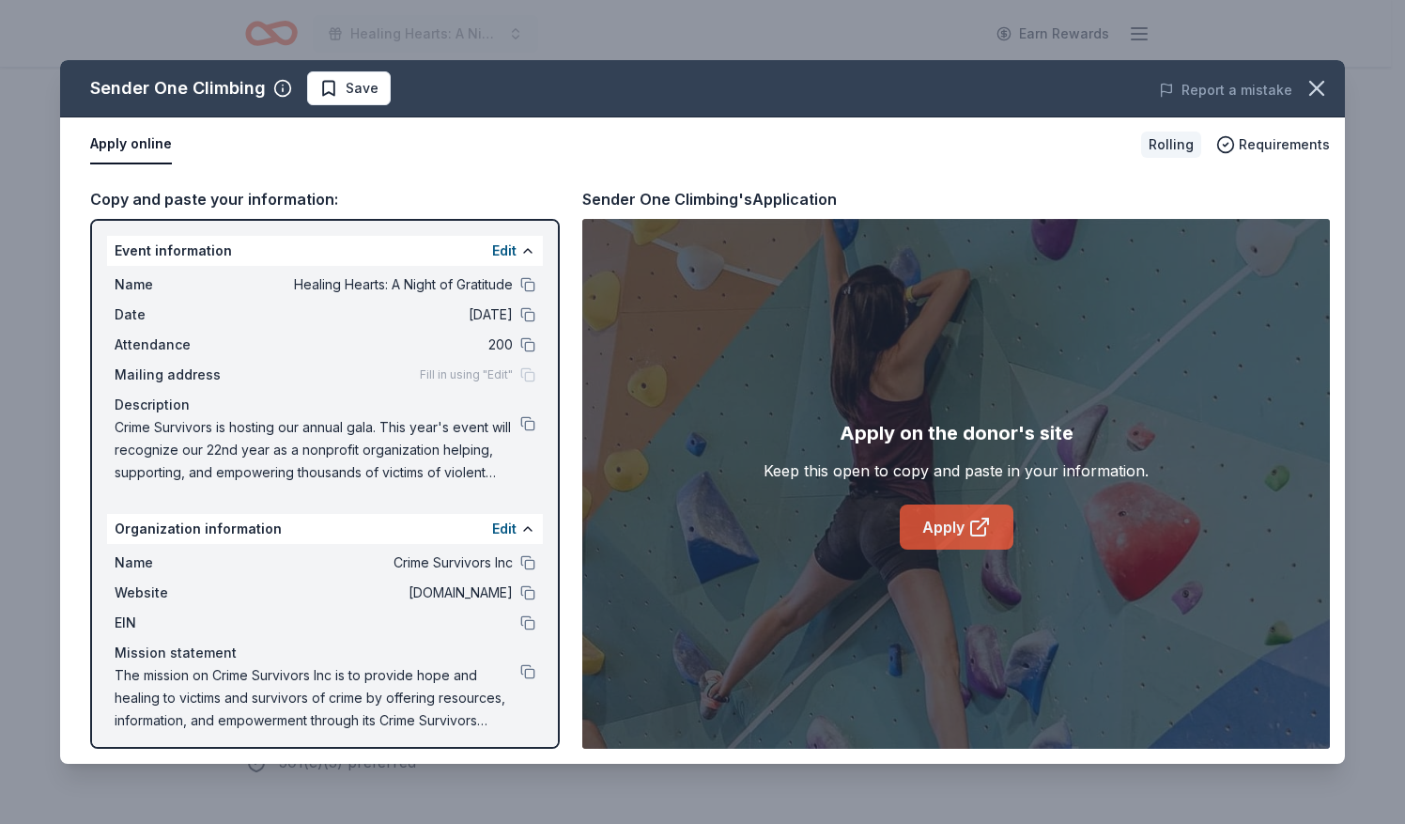
click at [959, 523] on link "Apply" at bounding box center [957, 526] width 114 height 45
